Goal: Information Seeking & Learning: Learn about a topic

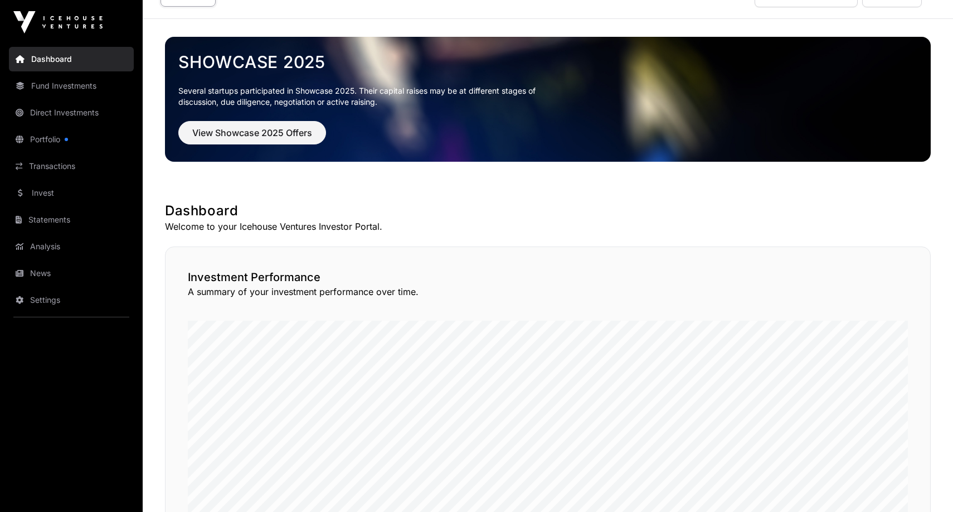
scroll to position [18, 0]
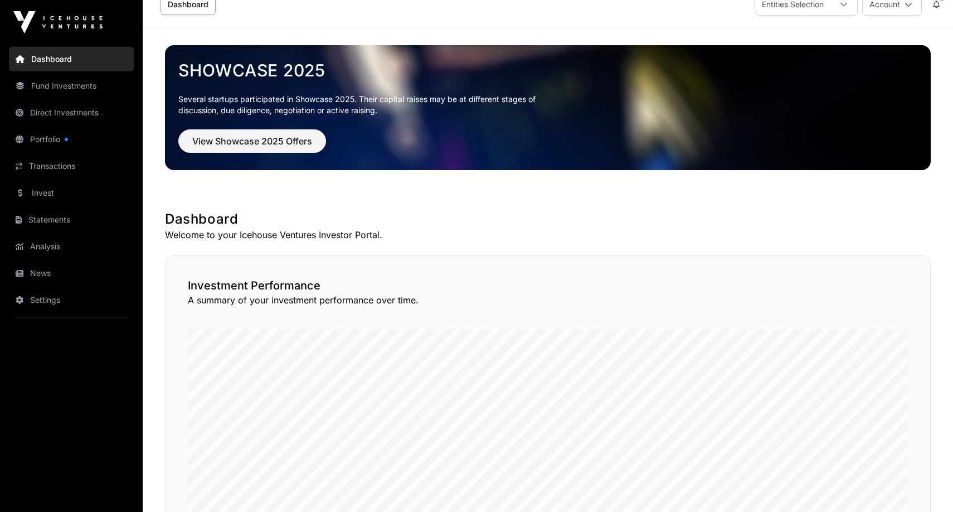
click at [46, 143] on link "Portfolio" at bounding box center [71, 139] width 125 height 25
click at [48, 135] on link "Portfolio" at bounding box center [71, 139] width 125 height 25
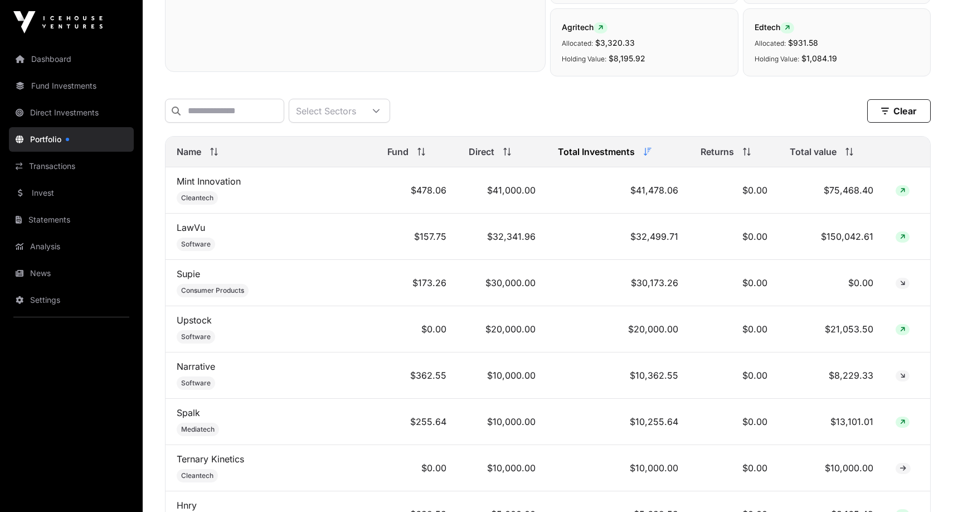
scroll to position [380, 0]
click at [290, 198] on td "Mint Innovation Cleantech" at bounding box center [271, 191] width 211 height 46
click at [205, 184] on link "Mint Innovation" at bounding box center [209, 181] width 64 height 11
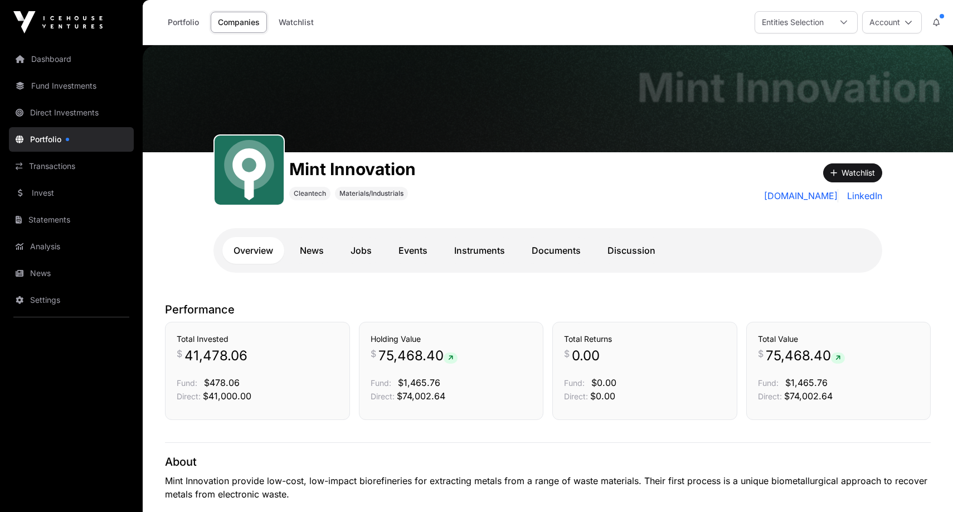
click at [322, 251] on link "News" at bounding box center [312, 250] width 46 height 27
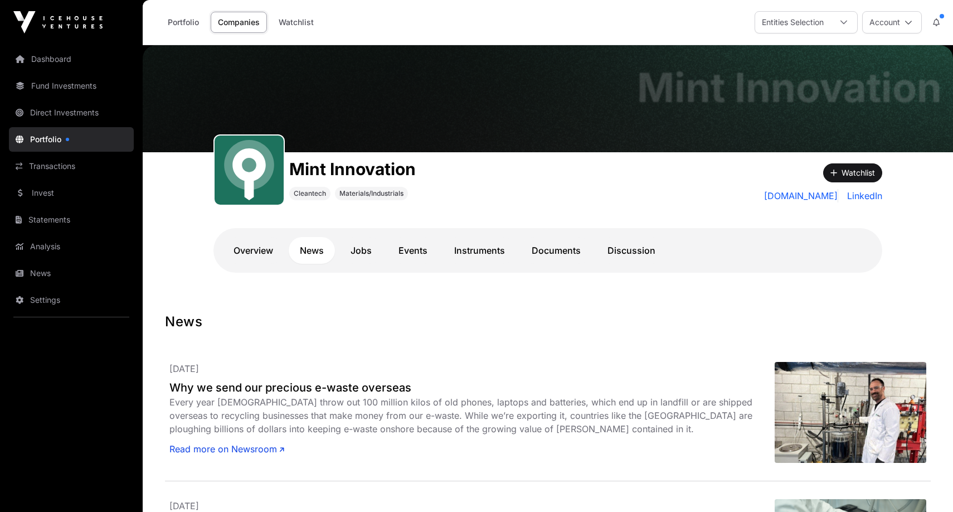
click at [363, 248] on link "Jobs" at bounding box center [360, 250] width 43 height 27
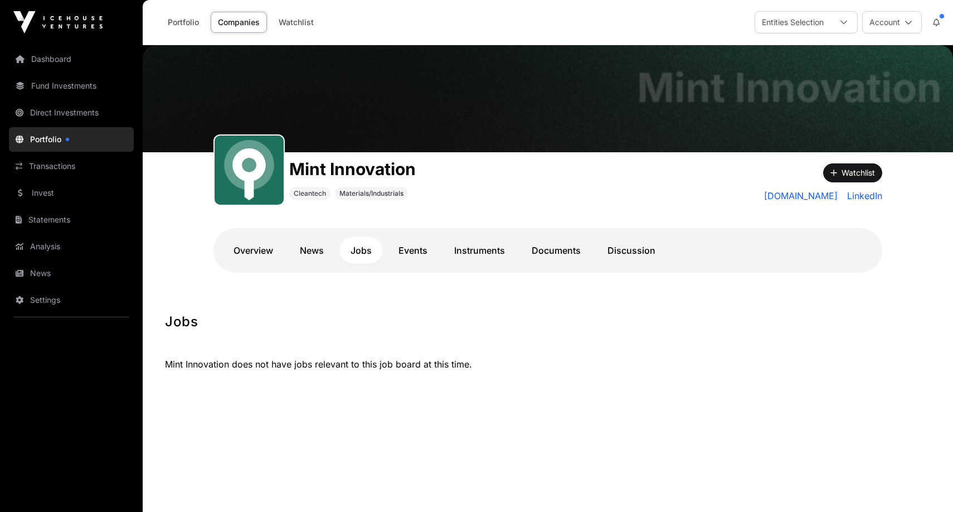
click at [396, 254] on link "Events" at bounding box center [412, 250] width 51 height 27
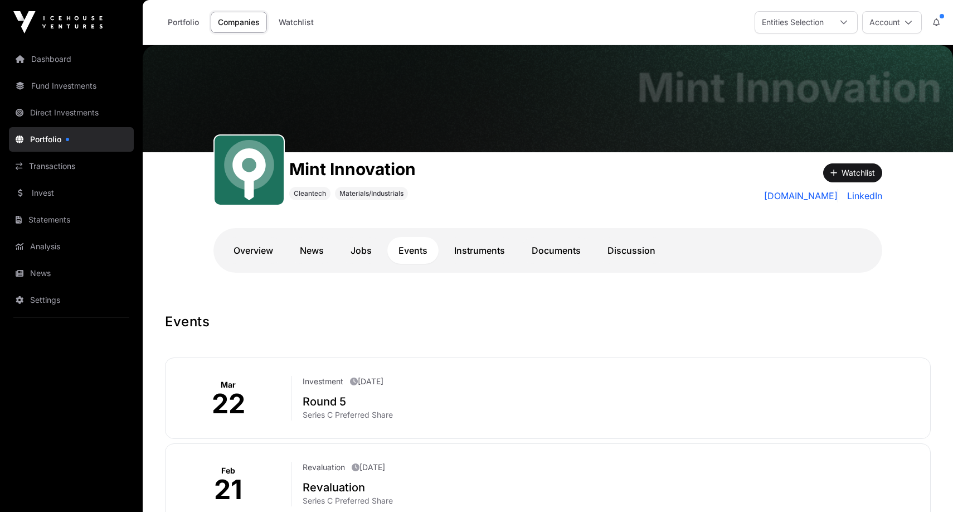
click at [470, 254] on link "Instruments" at bounding box center [479, 250] width 73 height 27
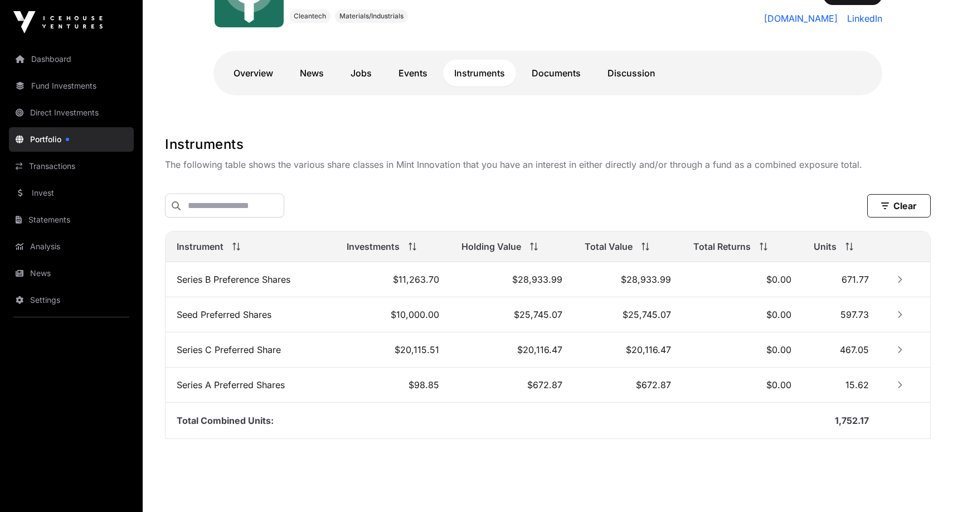
scroll to position [180, 0]
